Goal: Task Accomplishment & Management: Manage account settings

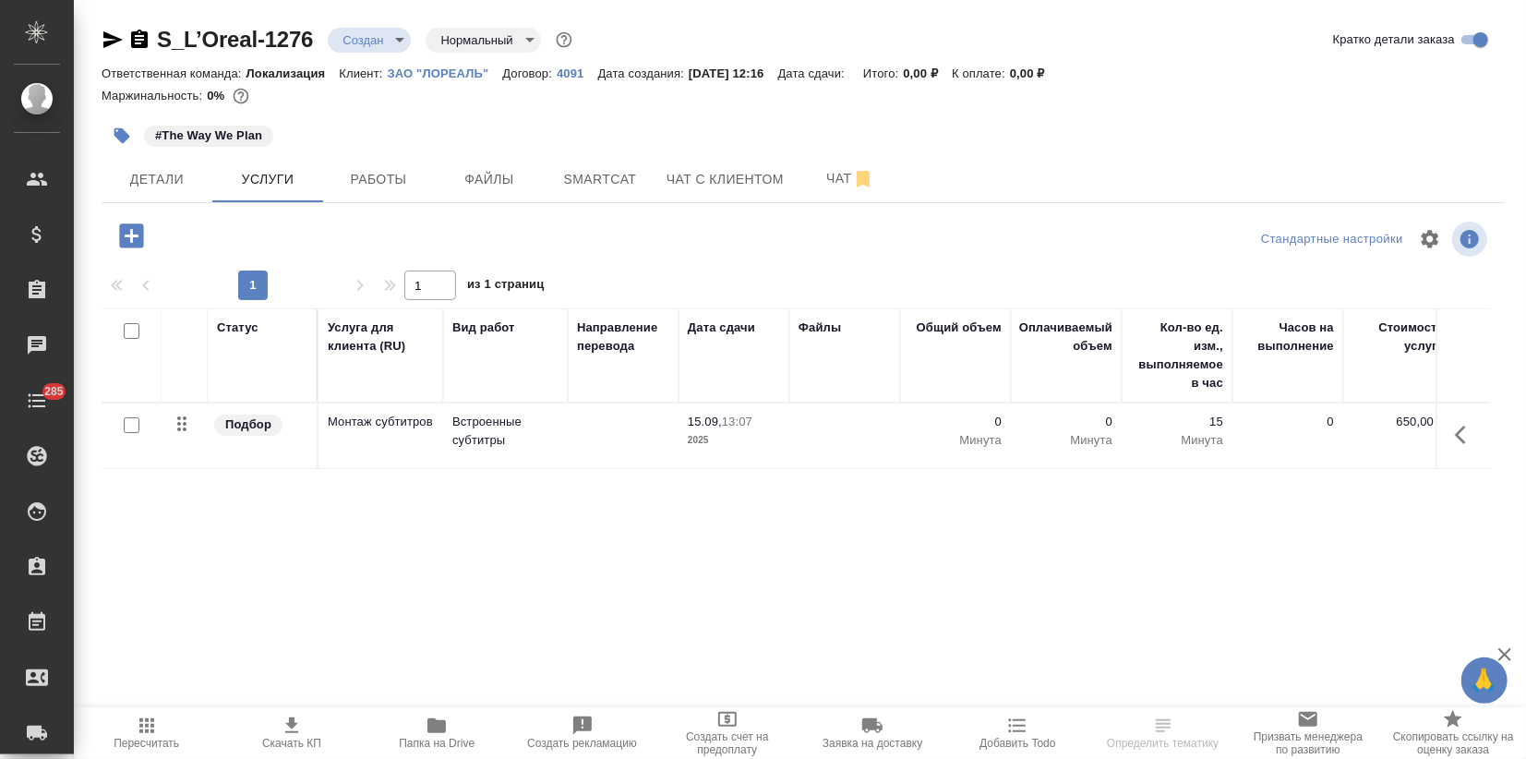
click at [114, 32] on icon "button" at bounding box center [113, 40] width 22 height 22
click at [406, 435] on td "Монтаж субтитров" at bounding box center [381, 435] width 125 height 65
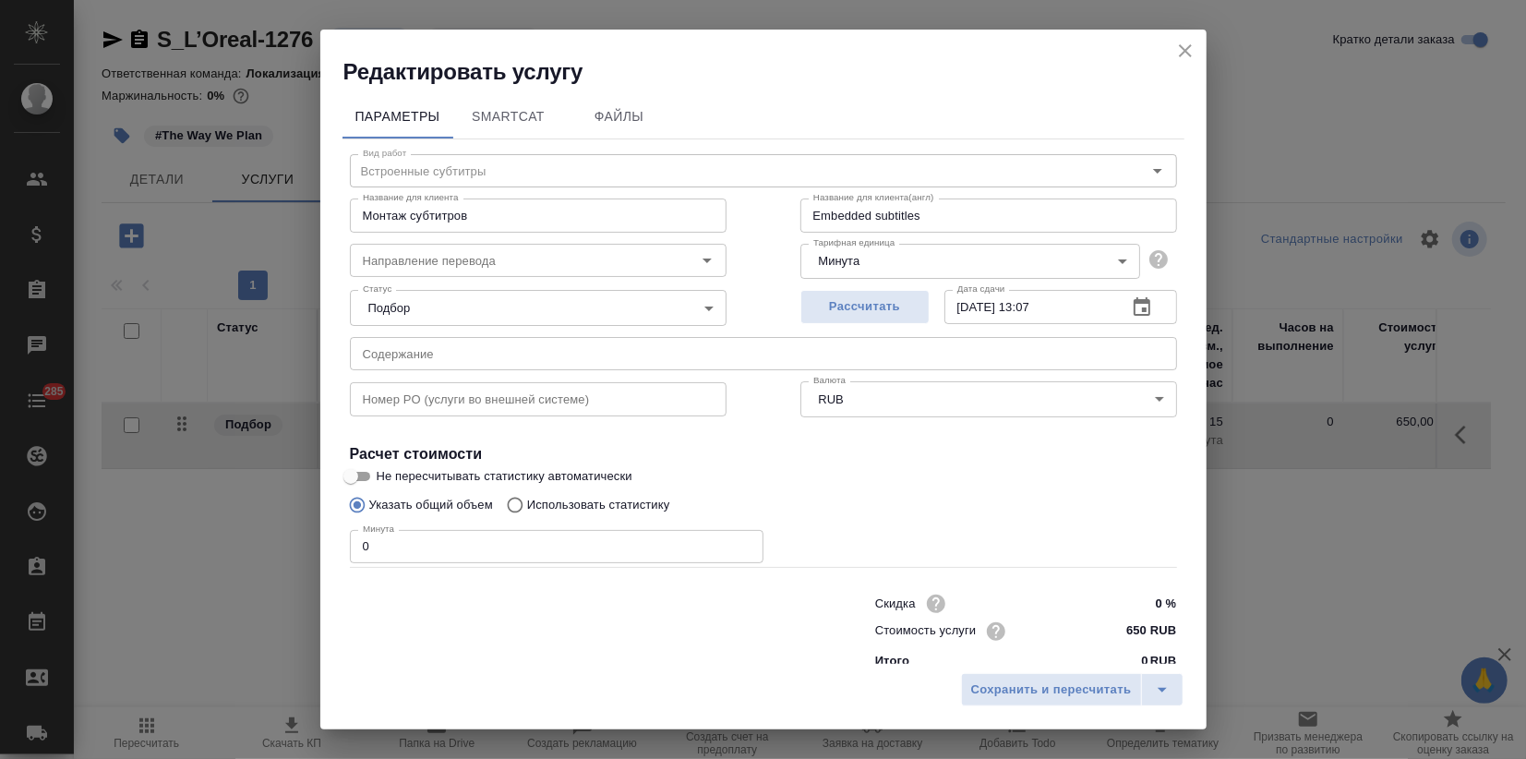
drag, startPoint x: 378, startPoint y: 552, endPoint x: 36, endPoint y: 495, distance: 346.4
click at [258, 547] on div "Редактировать услугу Параметры SmartCat Файлы Вид работ Встроенные субтитры Вид…" at bounding box center [763, 379] width 1526 height 759
type input "54"
click at [1042, 688] on span "Сохранить и пересчитать" at bounding box center [1051, 690] width 161 height 21
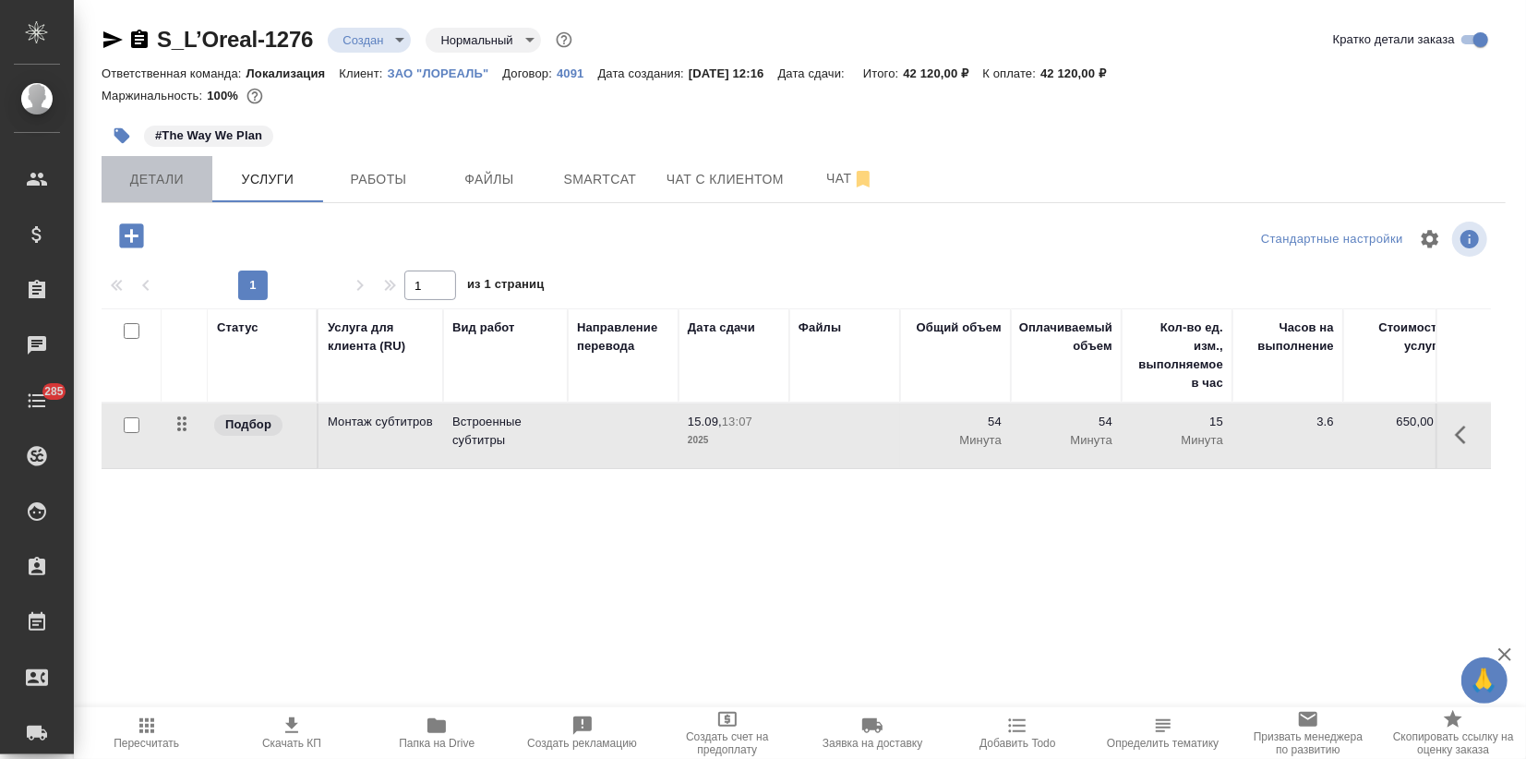
click at [147, 176] on span "Детали" at bounding box center [157, 179] width 89 height 23
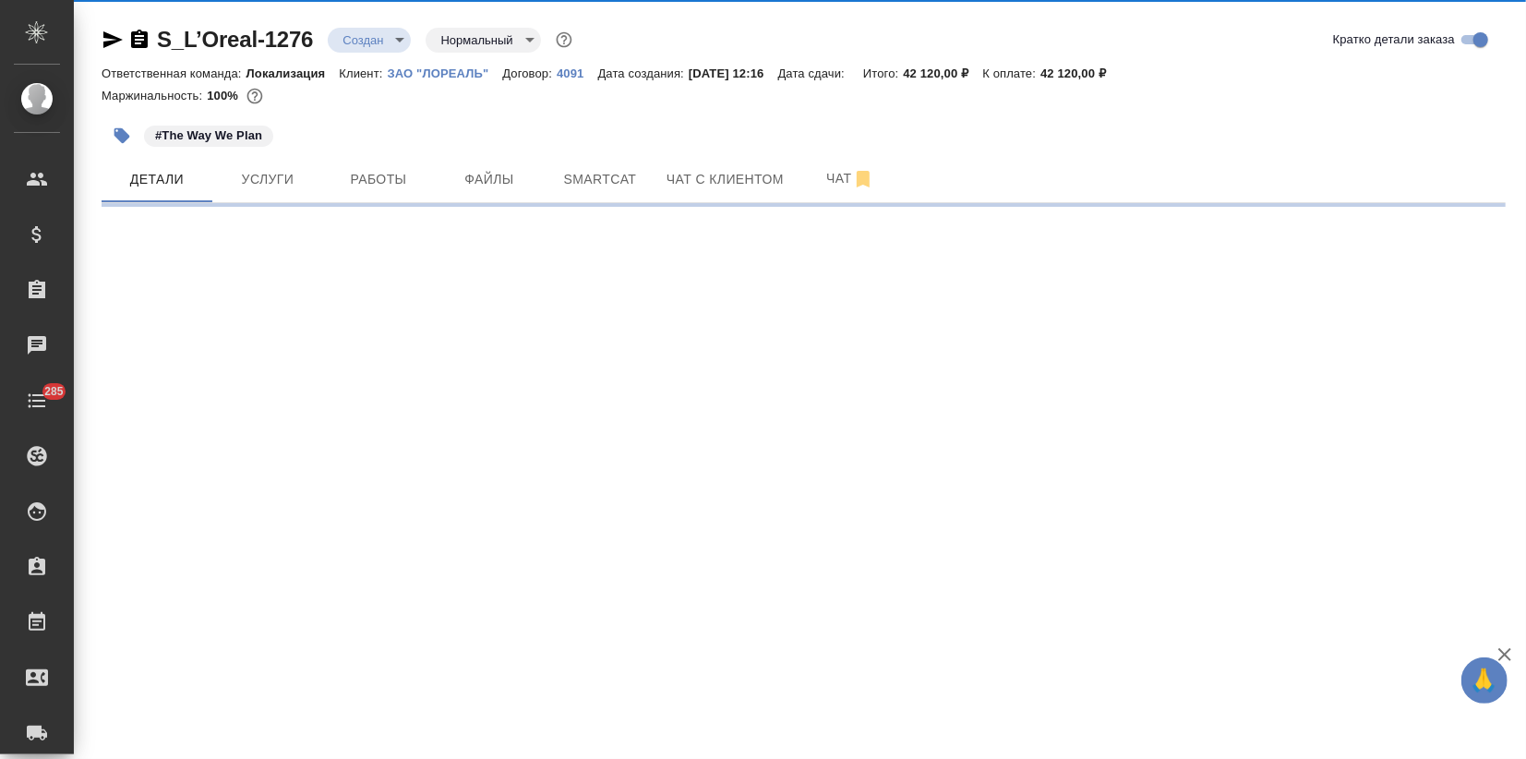
select select "RU"
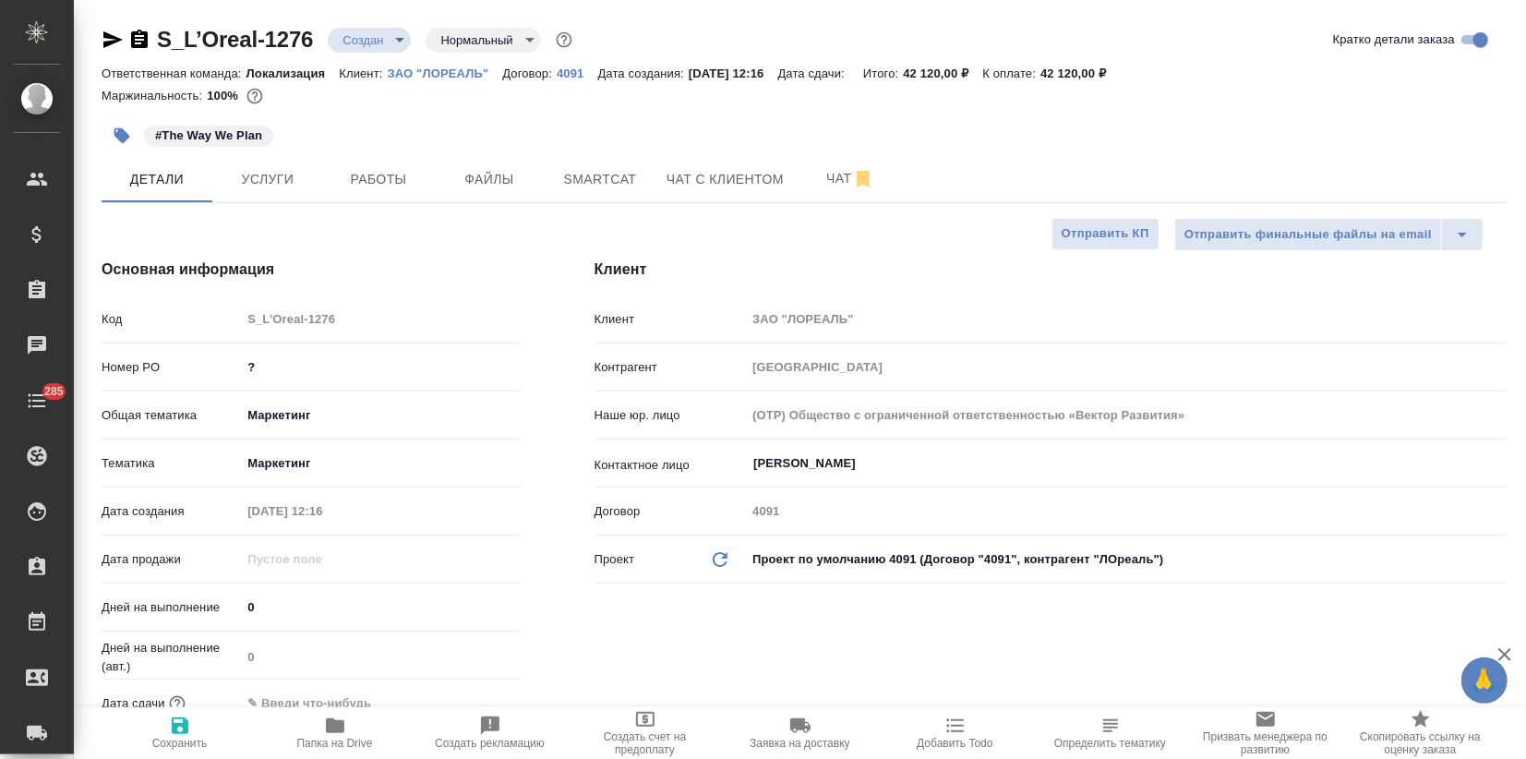
type textarea "x"
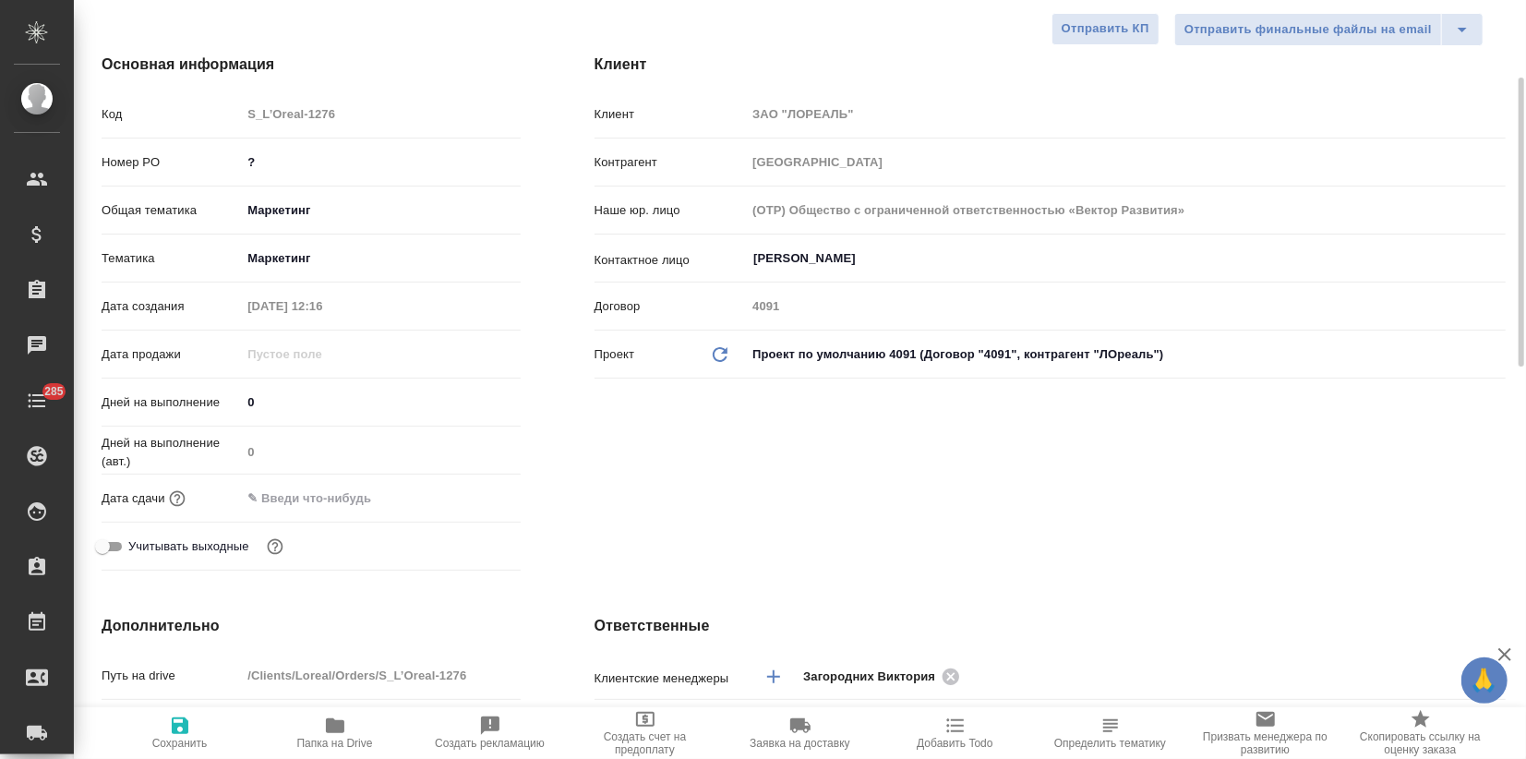
click at [349, 485] on input "text" at bounding box center [322, 498] width 162 height 27
drag, startPoint x: 475, startPoint y: 491, endPoint x: 444, endPoint y: 494, distance: 30.6
click at [475, 490] on div at bounding box center [488, 498] width 65 height 22
click at [444, 494] on div at bounding box center [380, 498] width 279 height 27
click at [459, 491] on icon "button" at bounding box center [467, 497] width 17 height 18
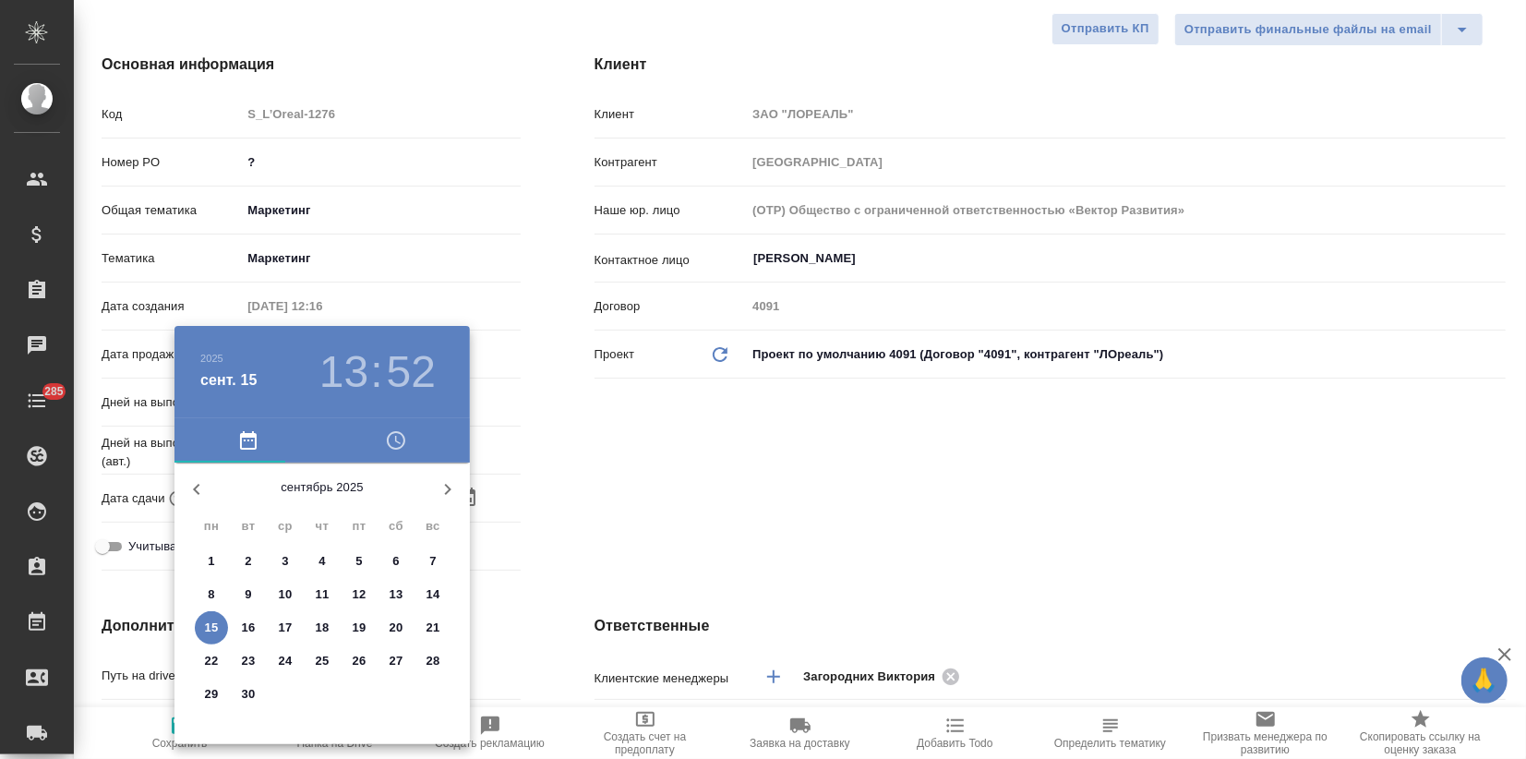
click at [348, 627] on span "19" at bounding box center [359, 628] width 33 height 18
type input "[DATE] 13:52"
type textarea "x"
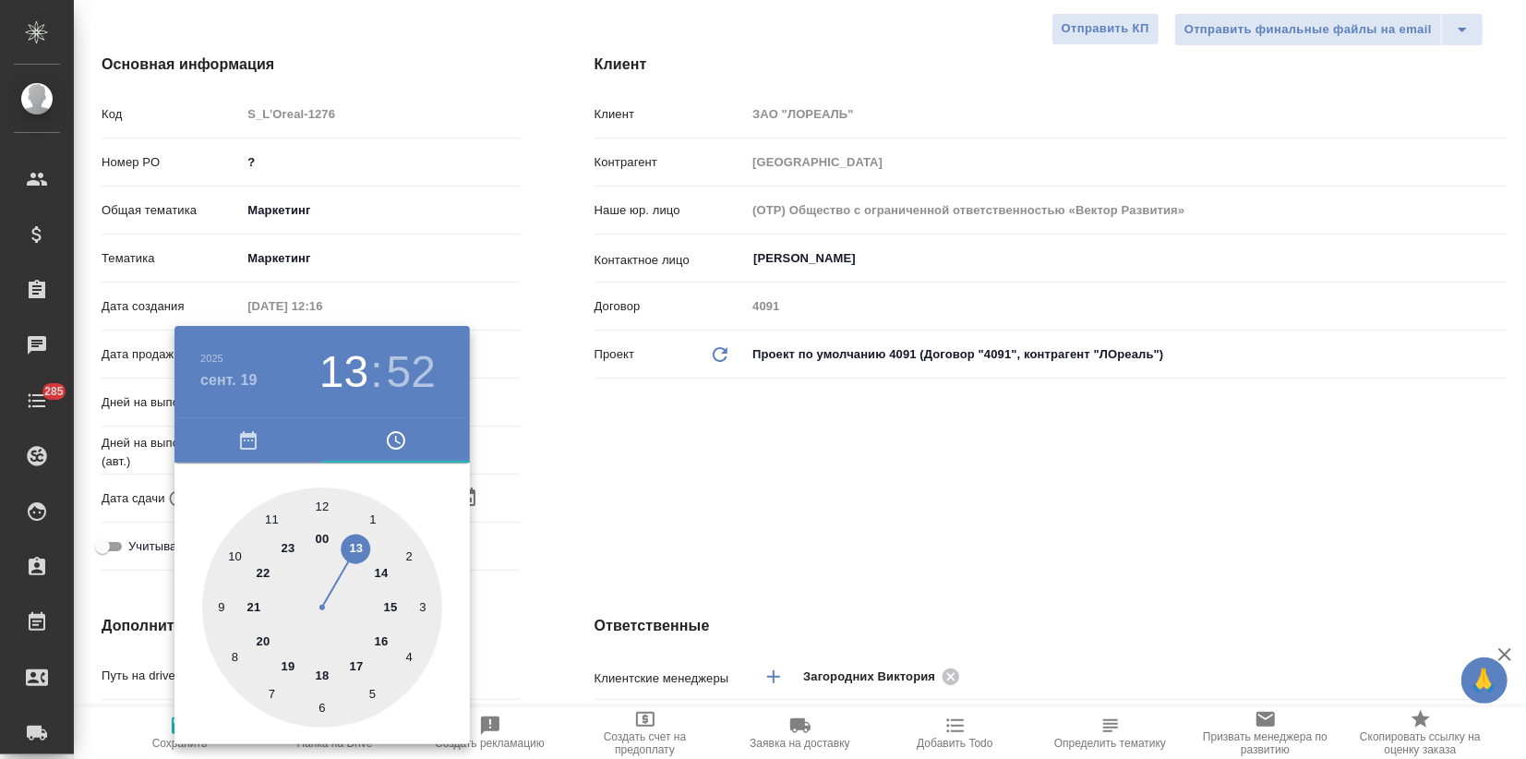
click at [379, 641] on div at bounding box center [322, 608] width 240 height 240
type input "[DATE] 16:52"
type textarea "x"
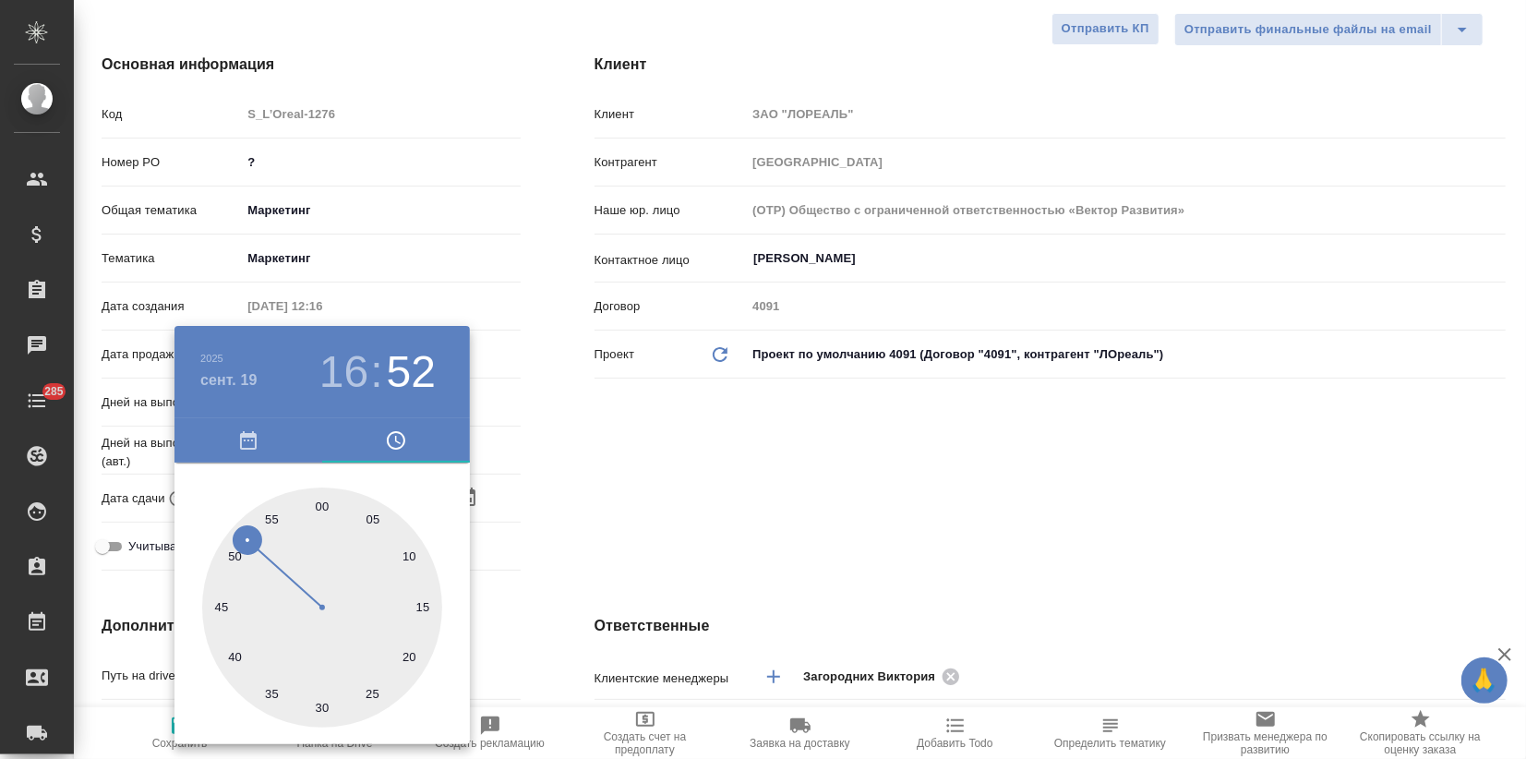
click at [324, 502] on div at bounding box center [322, 608] width 240 height 240
type input "[DATE] 16:00"
type textarea "x"
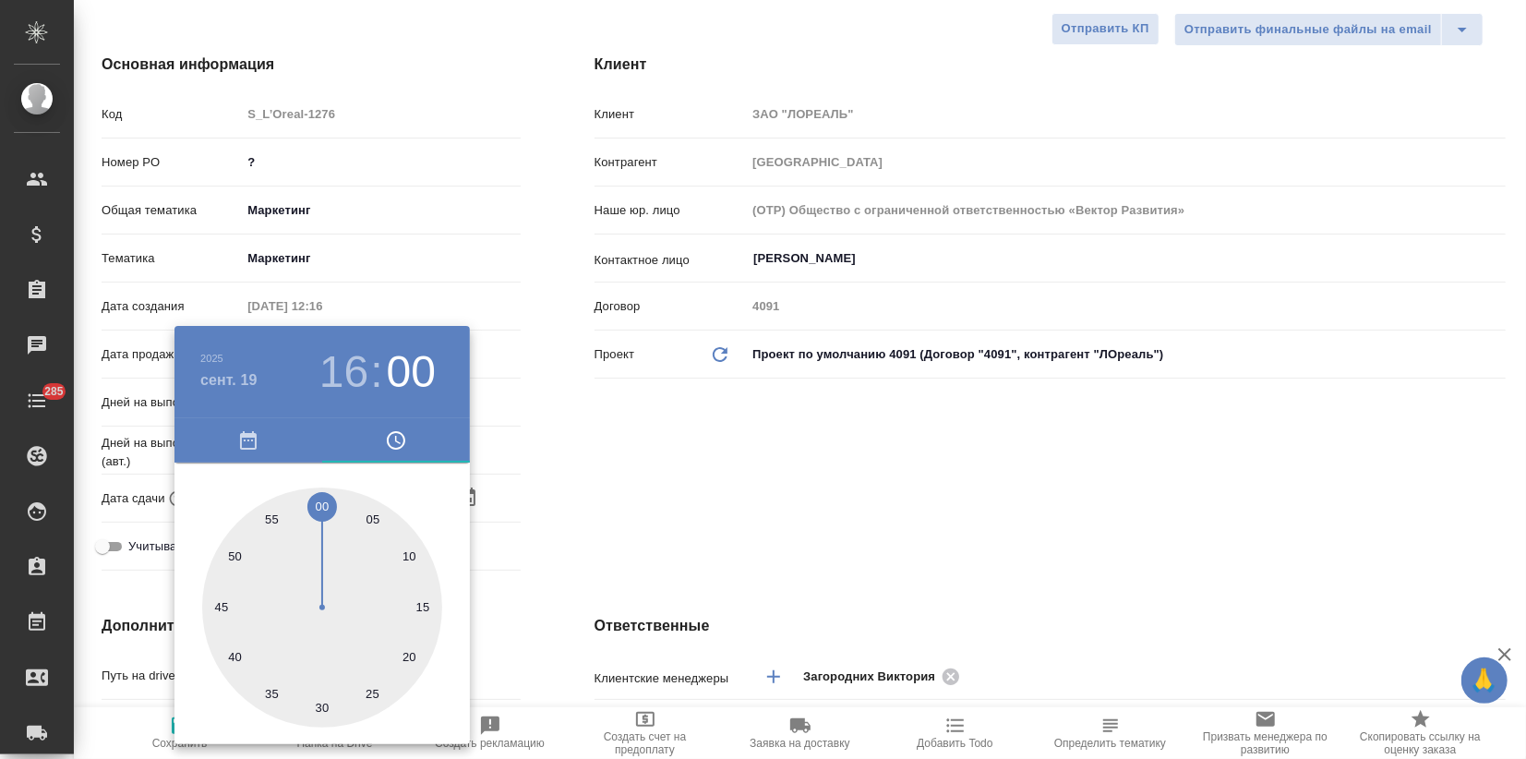
click at [610, 476] on div at bounding box center [763, 379] width 1526 height 759
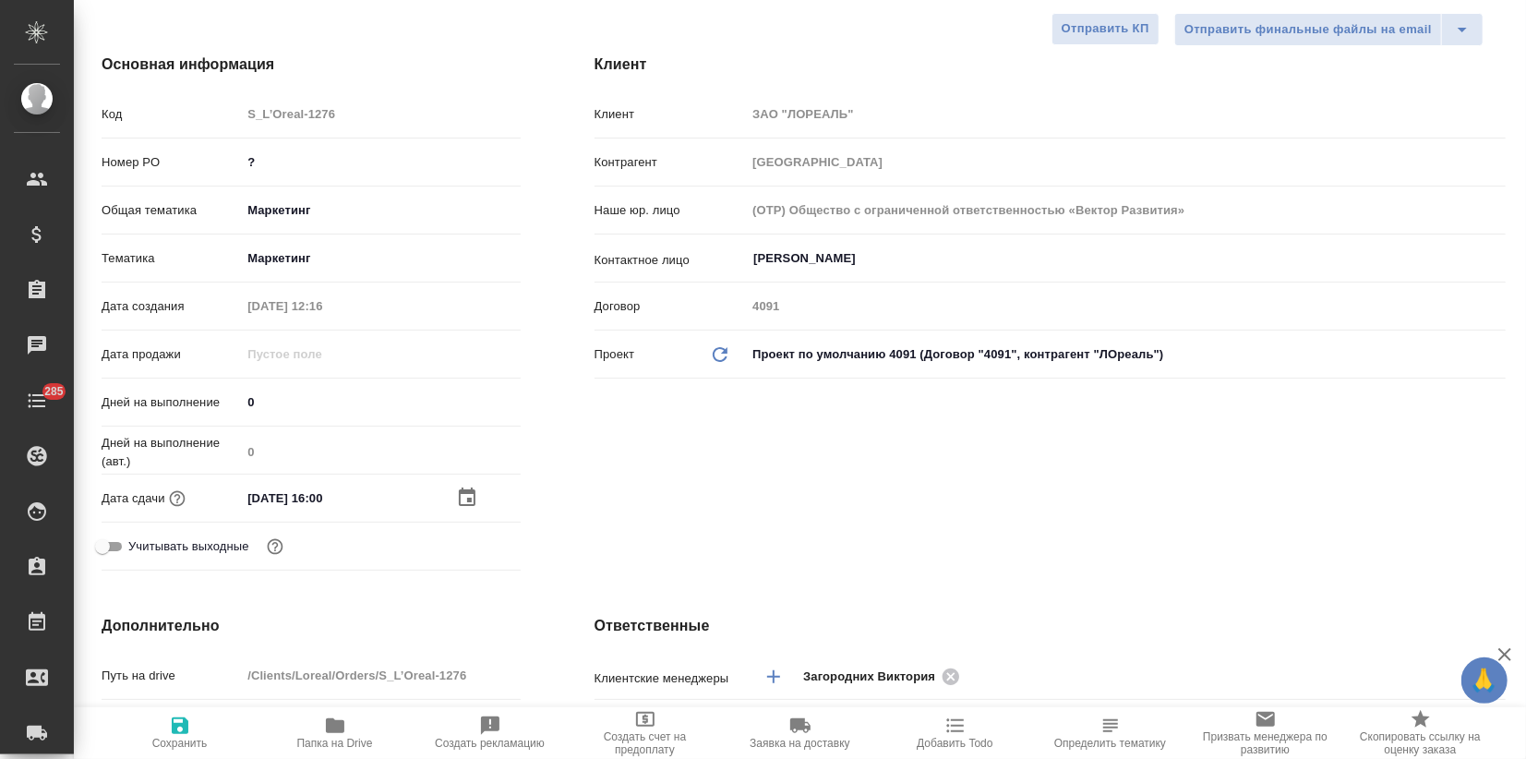
type textarea "x"
click at [180, 734] on icon "button" at bounding box center [180, 725] width 17 height 17
type textarea "x"
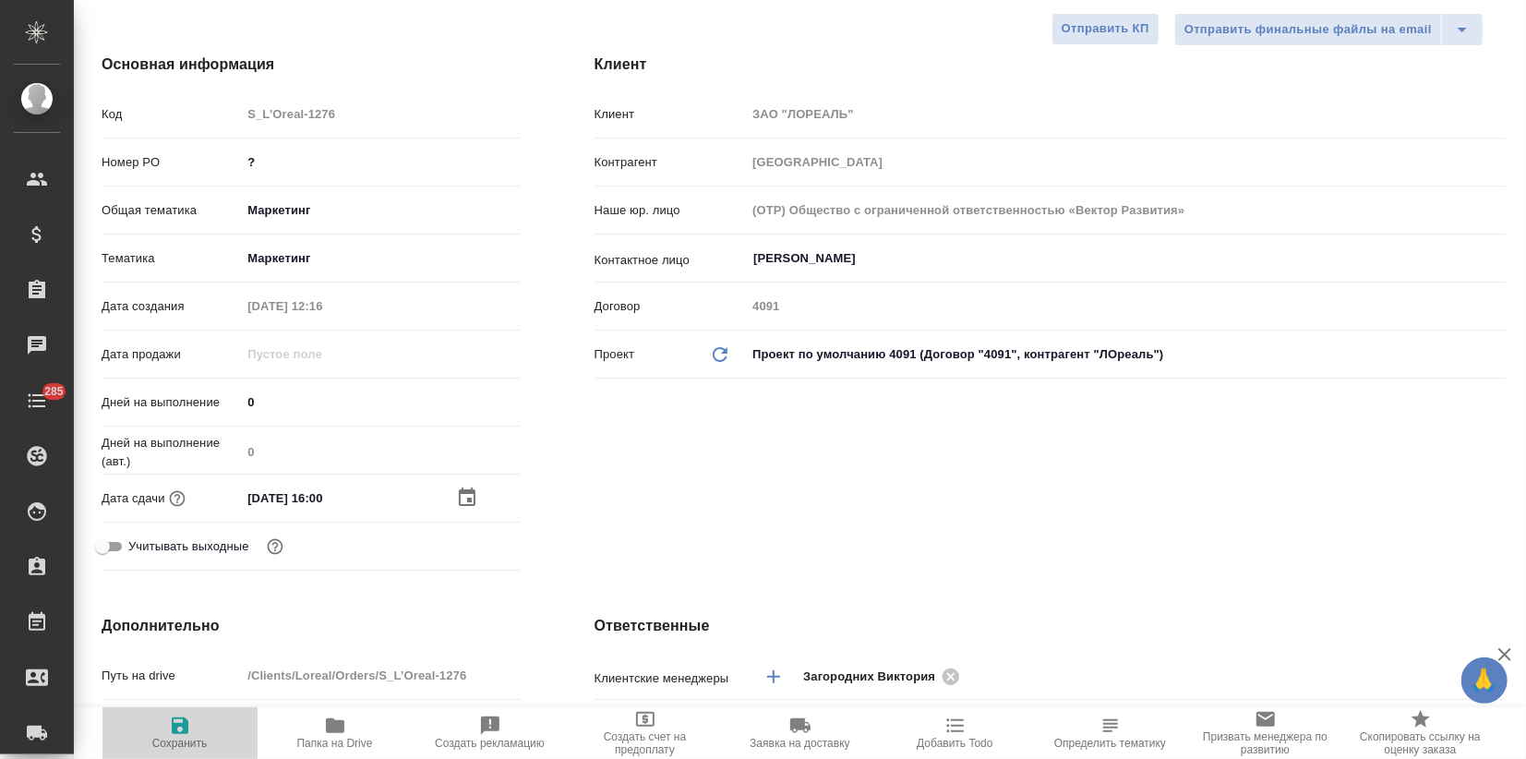
type textarea "x"
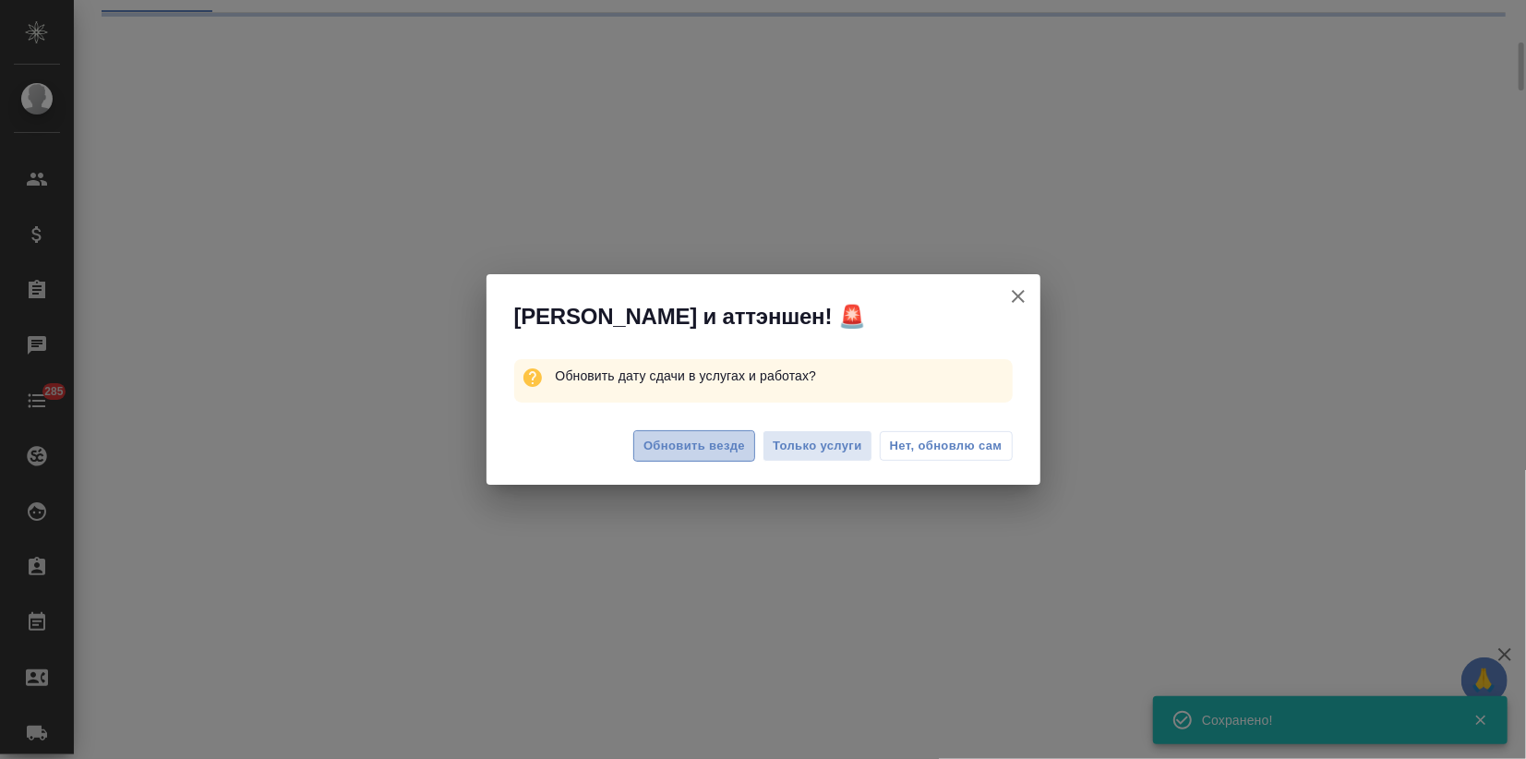
click at [655, 439] on span "Обновить везде" at bounding box center [695, 446] width 102 height 21
select select "RU"
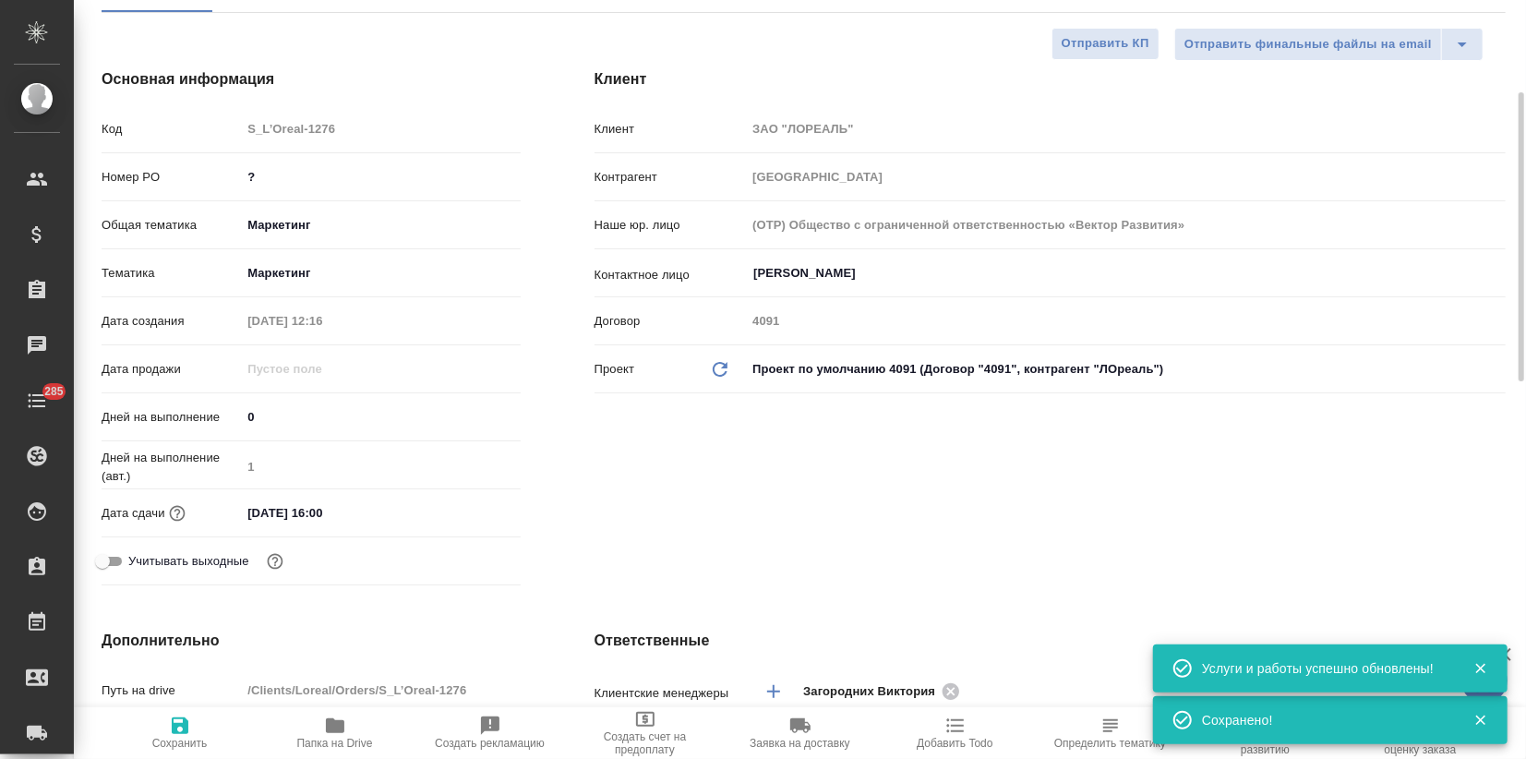
type textarea "x"
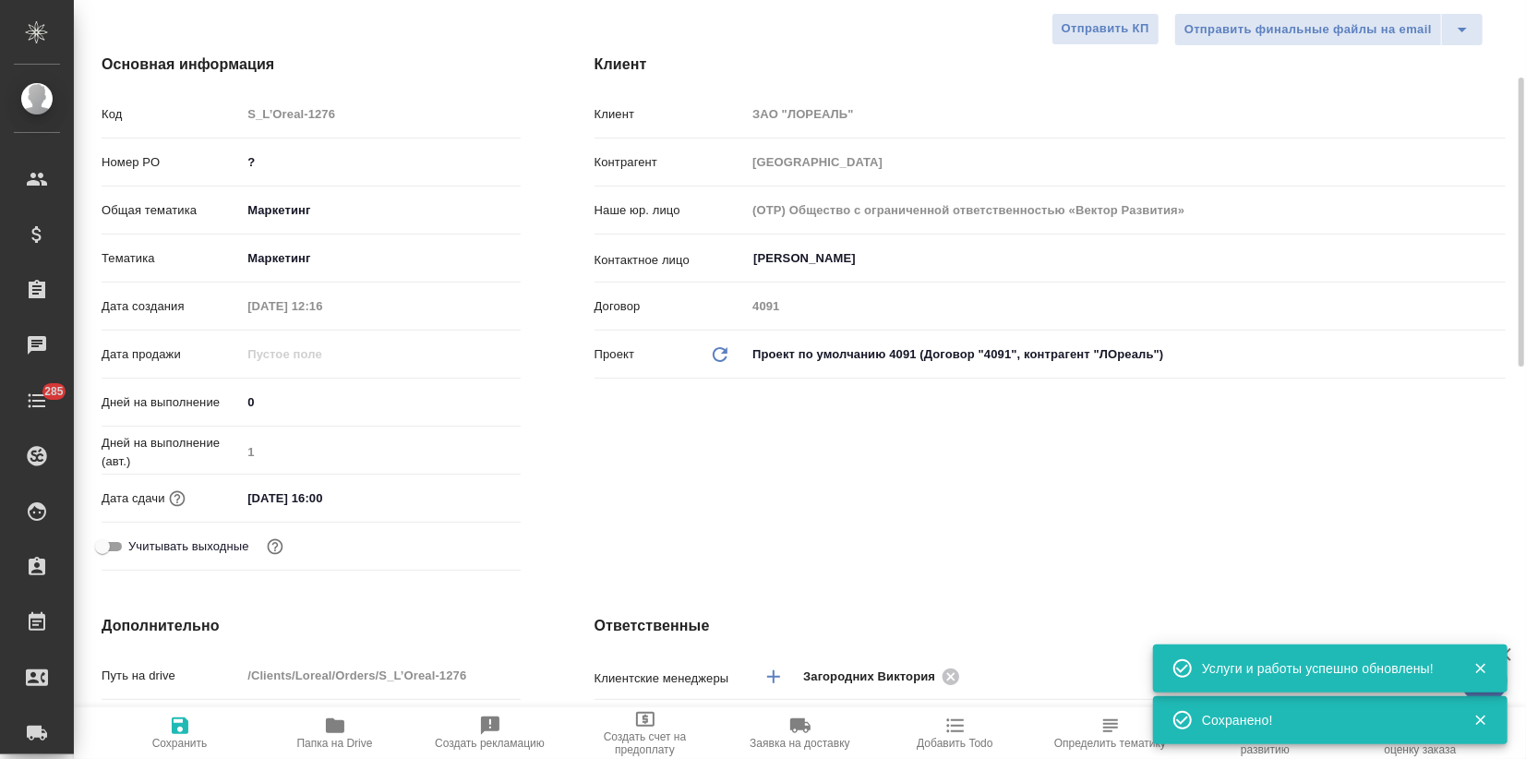
scroll to position [0, 0]
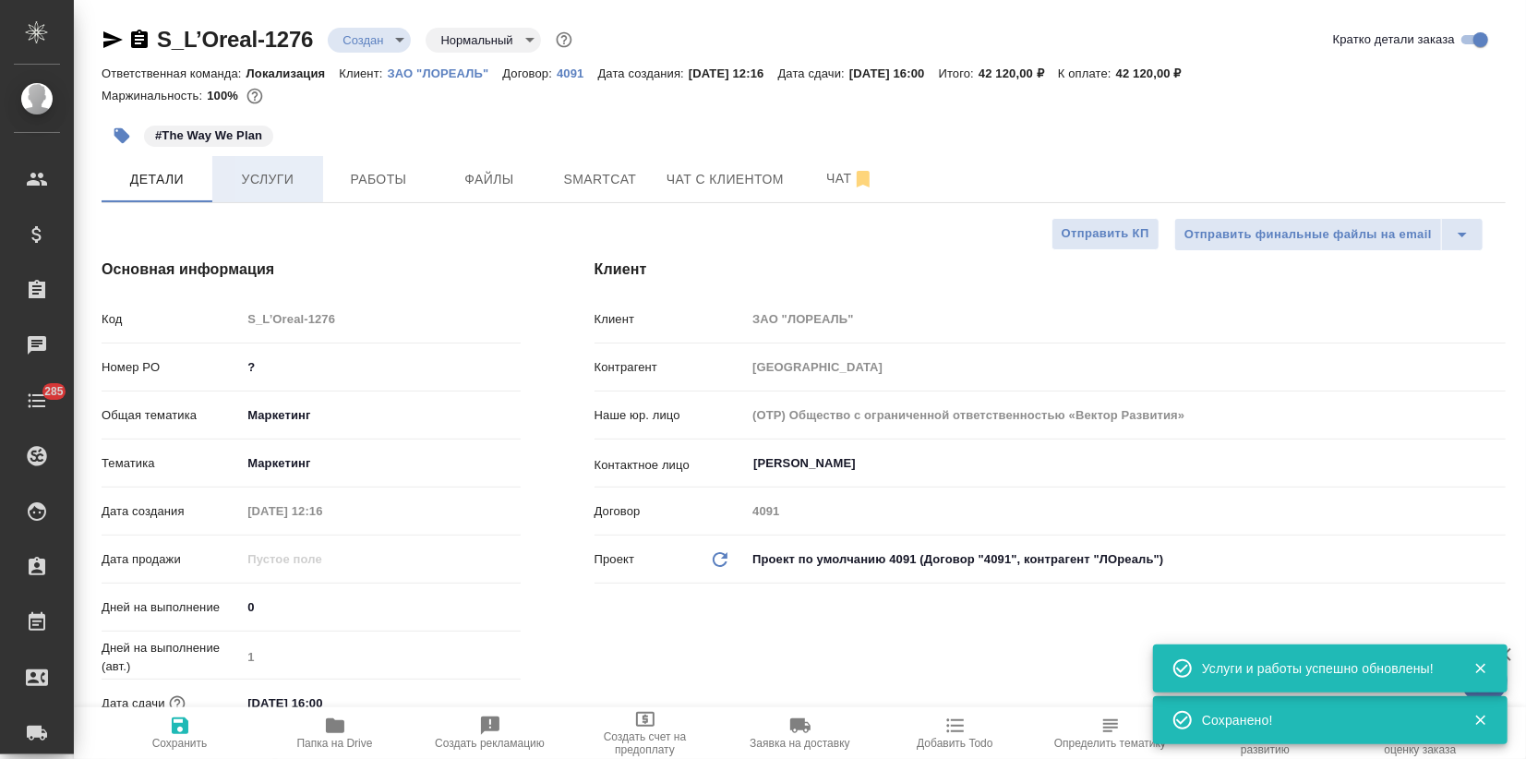
click at [280, 176] on span "Услуги" at bounding box center [267, 179] width 89 height 23
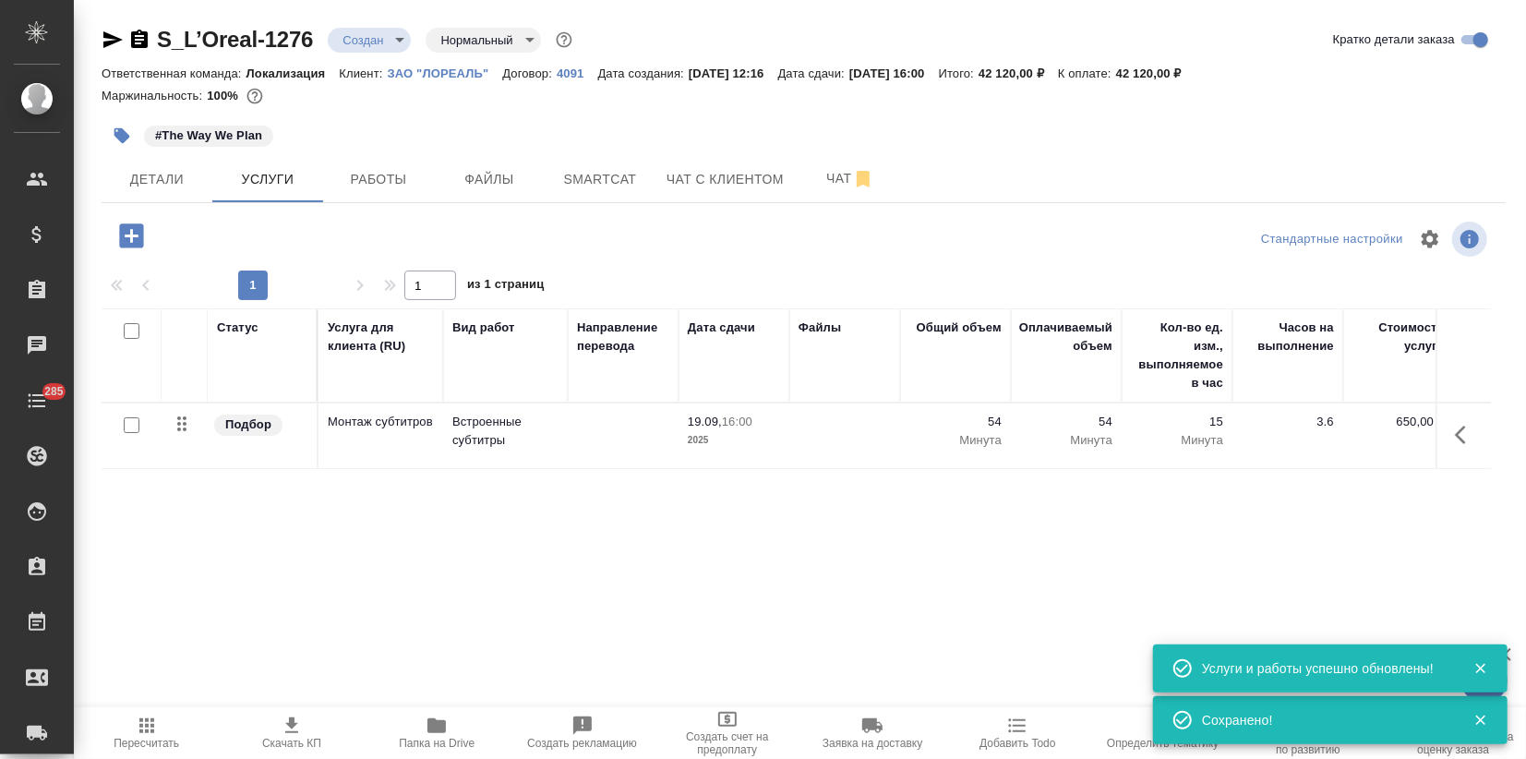
click at [285, 725] on icon "button" at bounding box center [292, 726] width 22 height 22
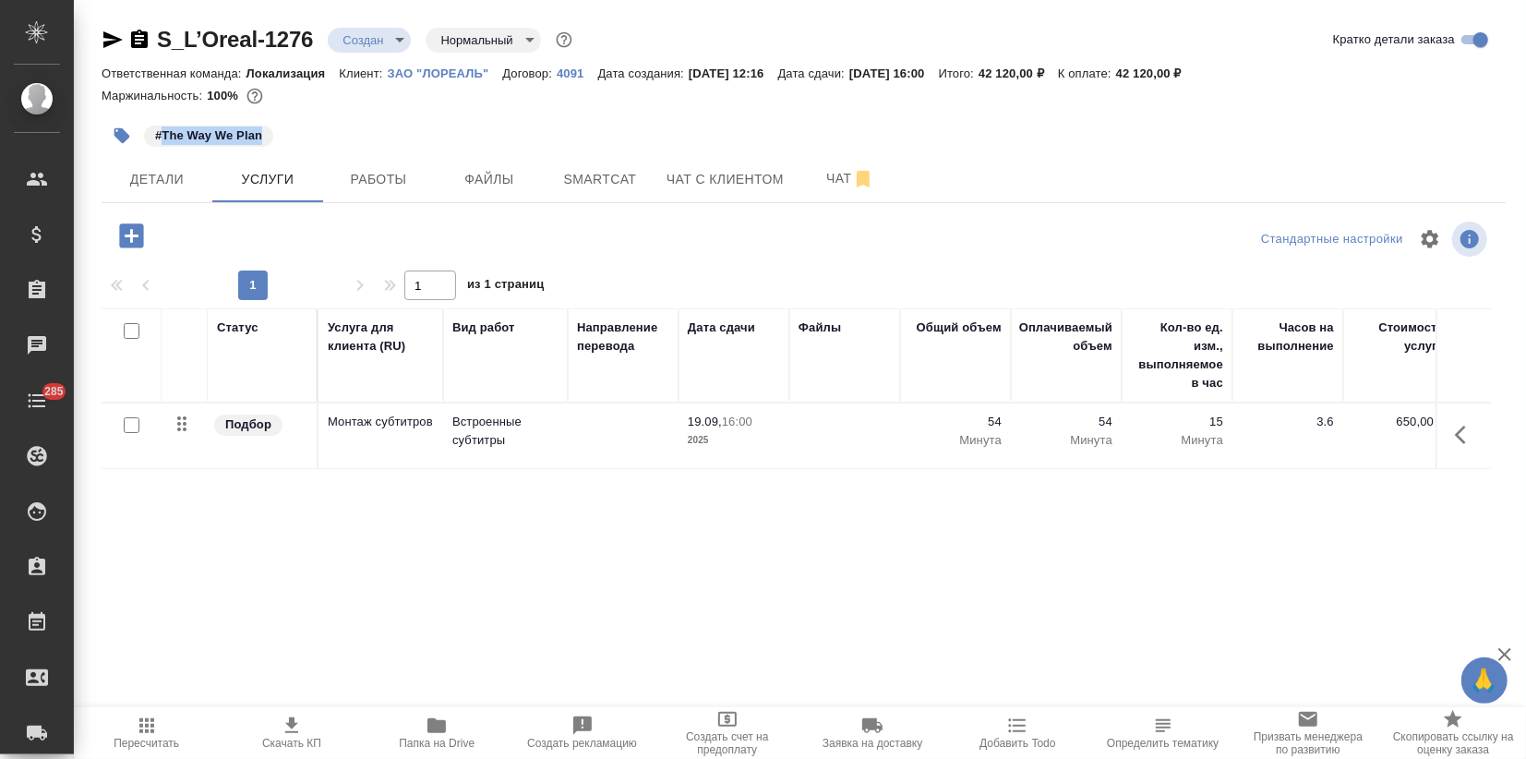
drag, startPoint x: 212, startPoint y: 133, endPoint x: 290, endPoint y: 134, distance: 77.6
click at [290, 134] on div "#The Way We Plan" at bounding box center [570, 135] width 936 height 41
drag, startPoint x: 1023, startPoint y: 71, endPoint x: 1078, endPoint y: 73, distance: 55.4
click at [1078, 73] on div "Ответственная команда: Локализация Клиент: ЗАО "ЛОРЕАЛЬ" Договор: 4091 Дата соз…" at bounding box center [804, 73] width 1404 height 22
copy p "42 120,00"
